Goal: Check status: Check status

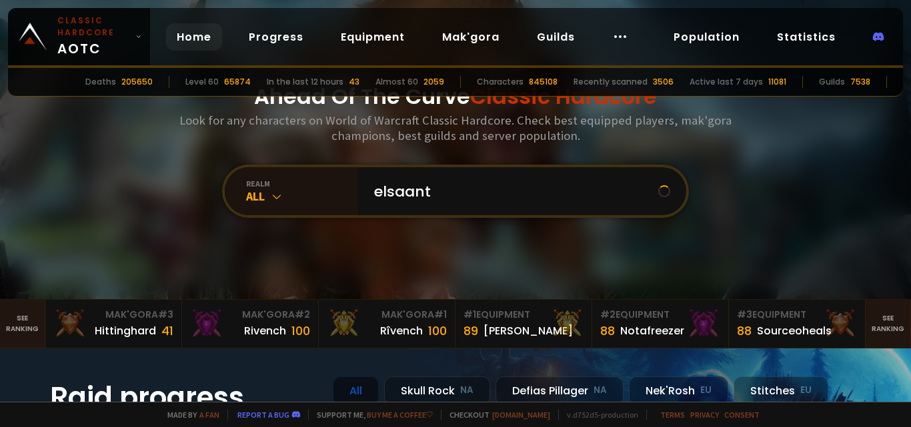
type input "elsaanto"
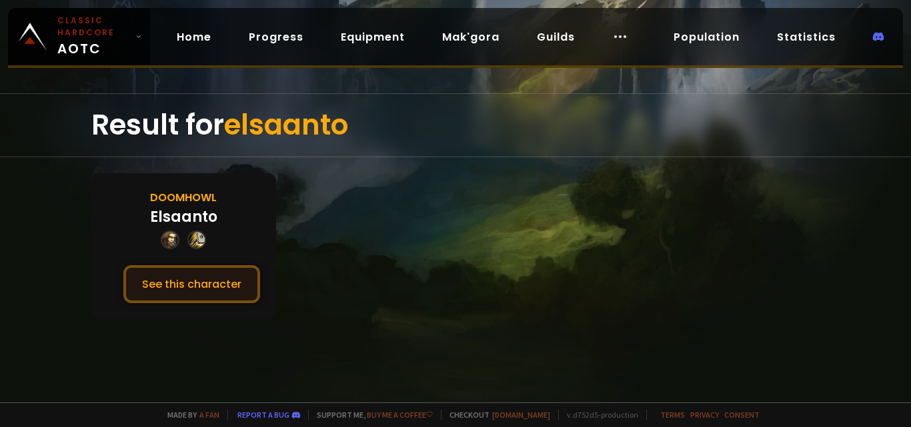
click at [211, 283] on button "See this character" at bounding box center [191, 284] width 137 height 38
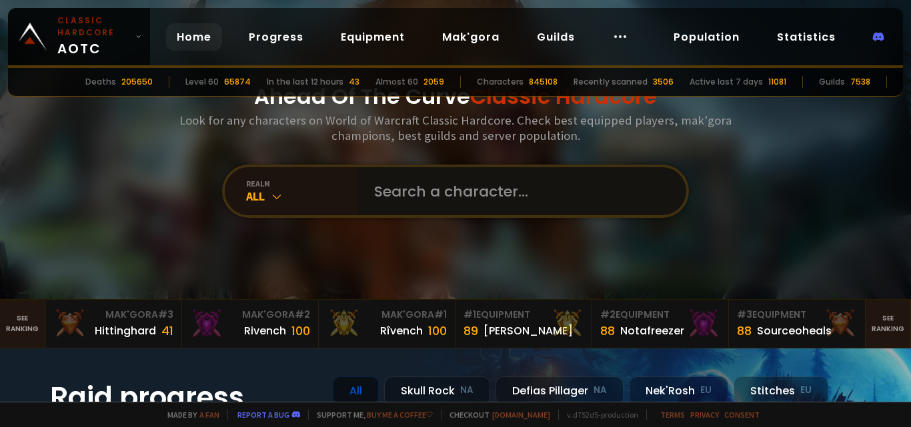
click at [419, 185] on input "text" at bounding box center [518, 191] width 304 height 48
type input "raandy"
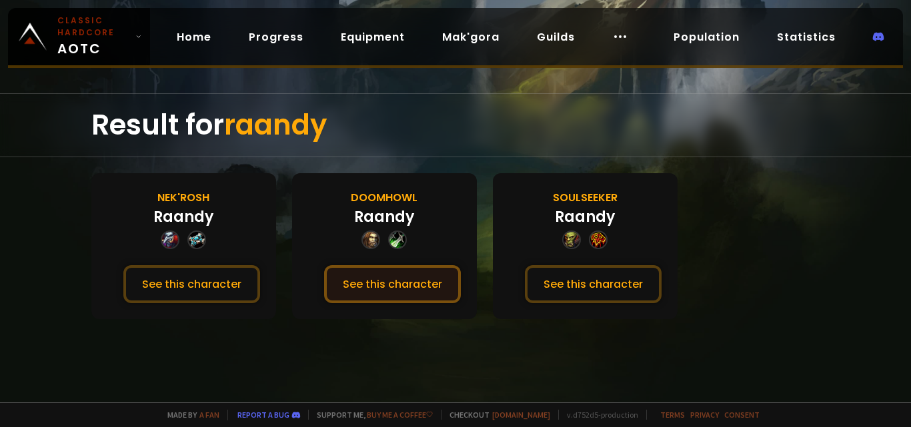
click at [427, 283] on button "See this character" at bounding box center [392, 284] width 137 height 38
